Goal: Task Accomplishment & Management: Complete application form

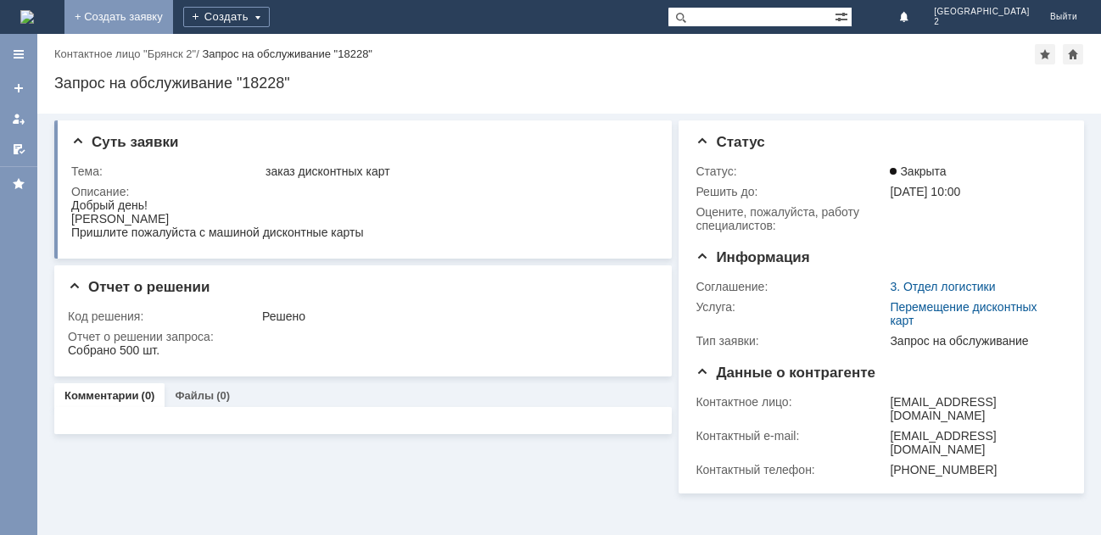
click at [173, 13] on link "+ Создать заявку" at bounding box center [118, 17] width 109 height 34
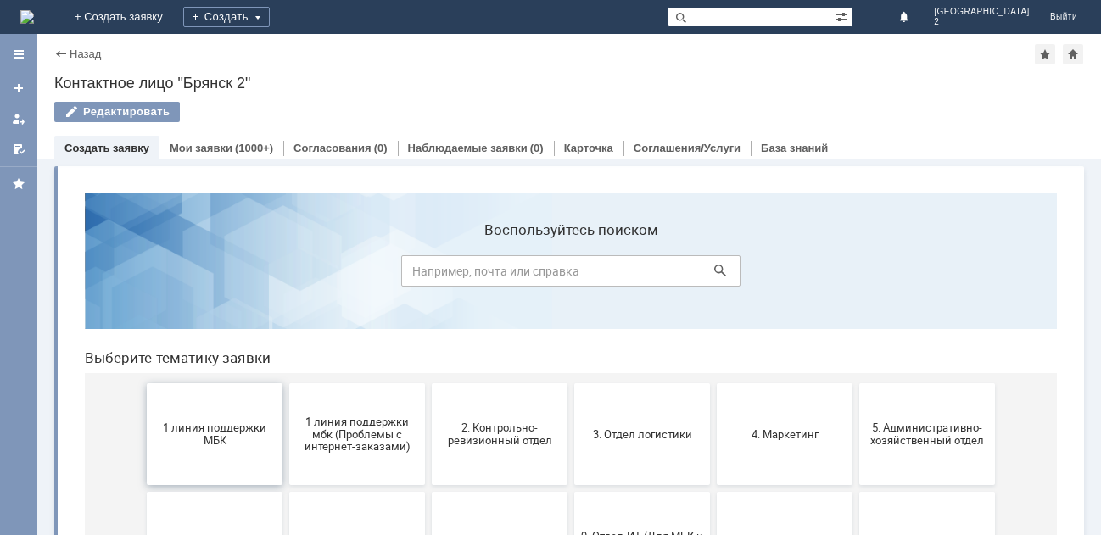
click at [194, 444] on span "1 линия поддержки МБК" at bounding box center [215, 433] width 126 height 25
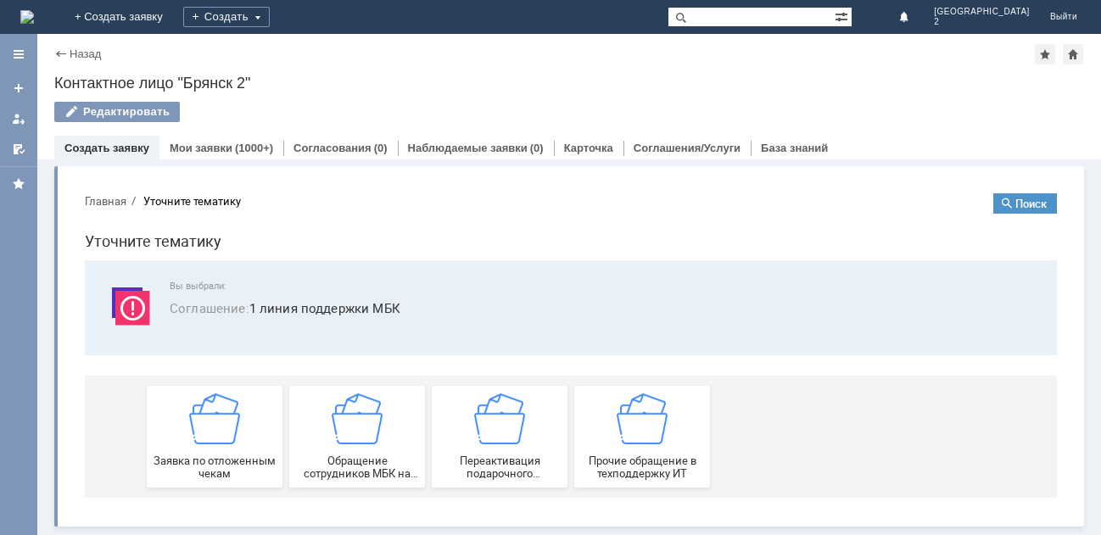
click at [194, 444] on img at bounding box center [214, 418] width 51 height 51
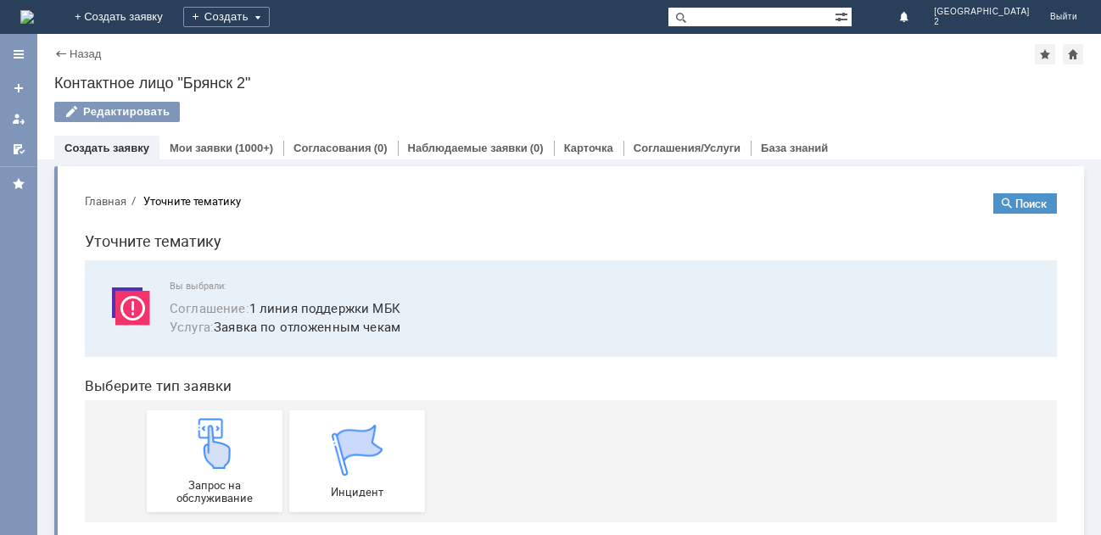
click at [194, 444] on img at bounding box center [214, 443] width 51 height 51
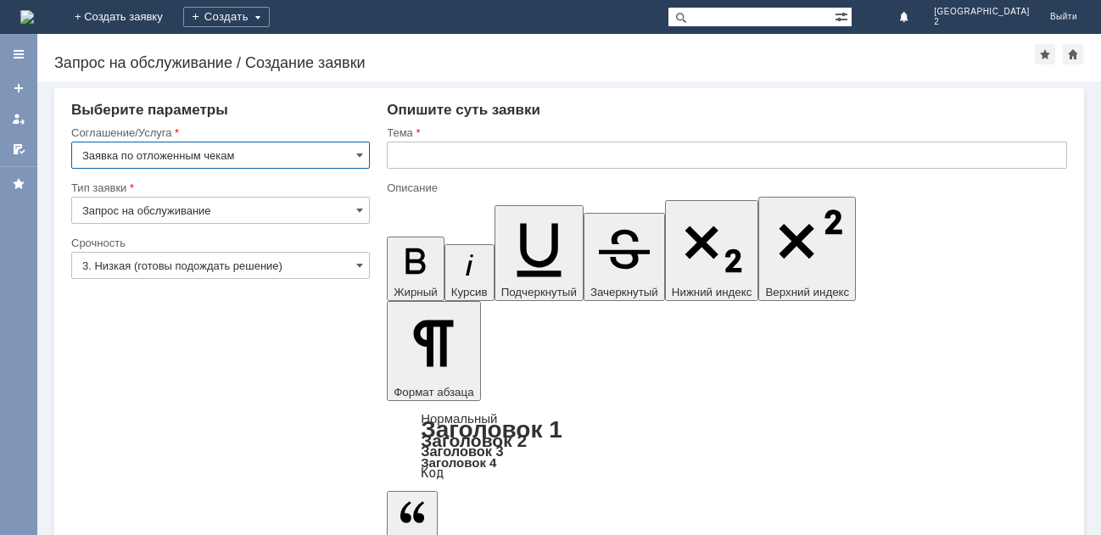
click at [454, 153] on input "text" at bounding box center [727, 155] width 680 height 27
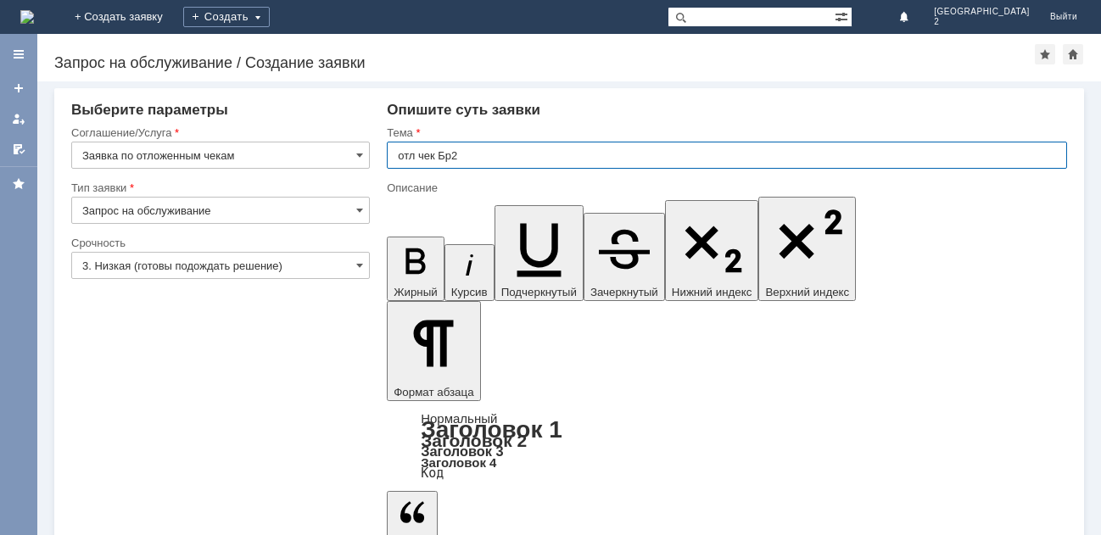
type input "отл чек Бр2"
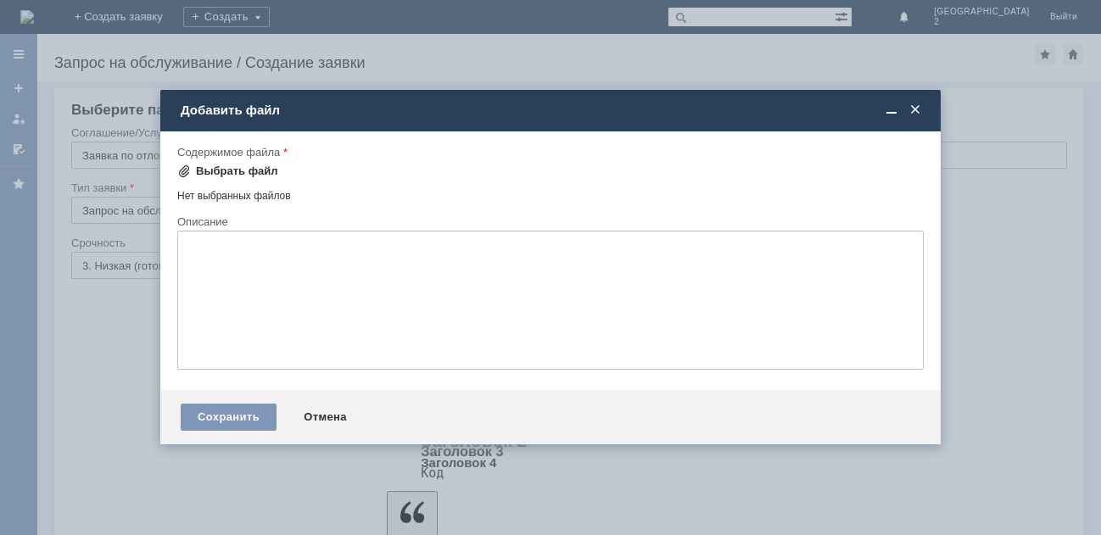
click at [242, 172] on div "Выбрать файл" at bounding box center [237, 172] width 82 height 14
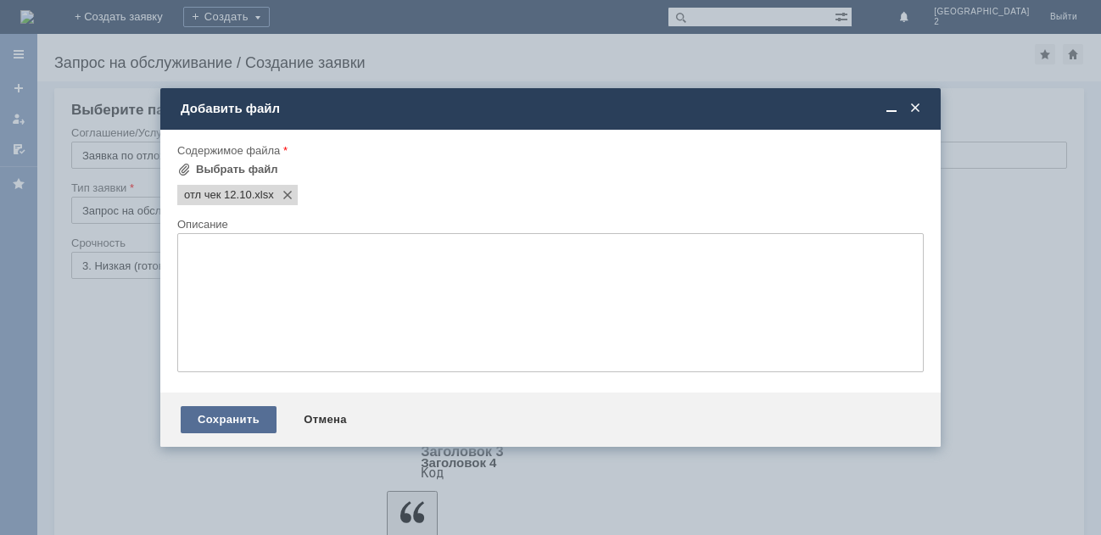
click at [226, 421] on div "Сохранить" at bounding box center [229, 419] width 96 height 27
